Goal: Navigation & Orientation: Find specific page/section

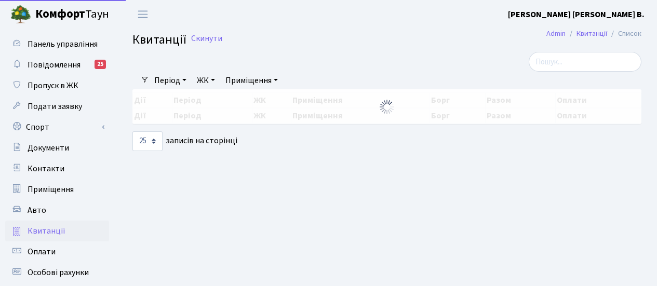
select select "25"
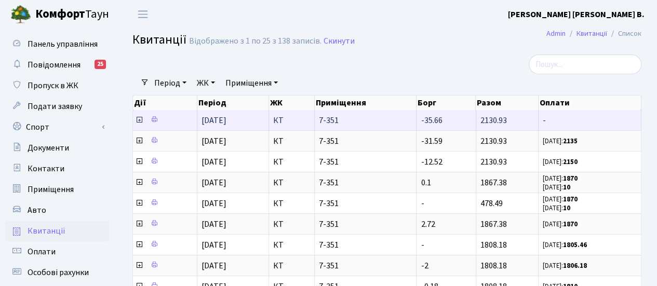
click at [140, 118] on icon at bounding box center [139, 120] width 8 height 8
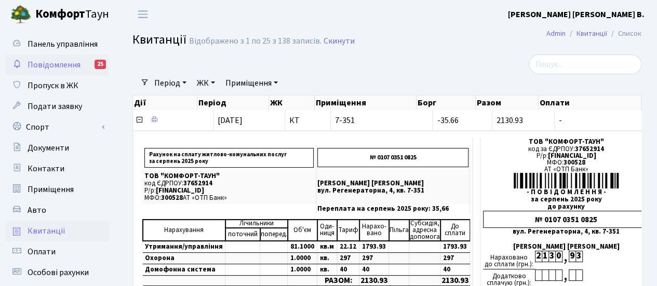
click at [70, 62] on span "Повідомлення" at bounding box center [54, 64] width 53 height 11
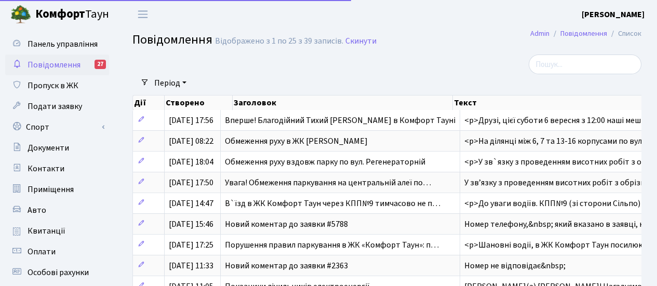
select select "25"
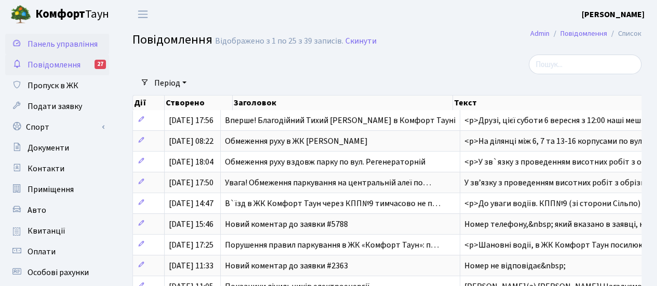
click at [58, 48] on span "Панель управління" at bounding box center [63, 43] width 70 height 11
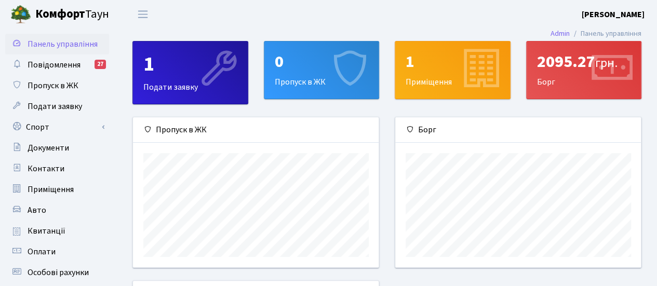
scroll to position [149, 246]
